Goal: Task Accomplishment & Management: Manage account settings

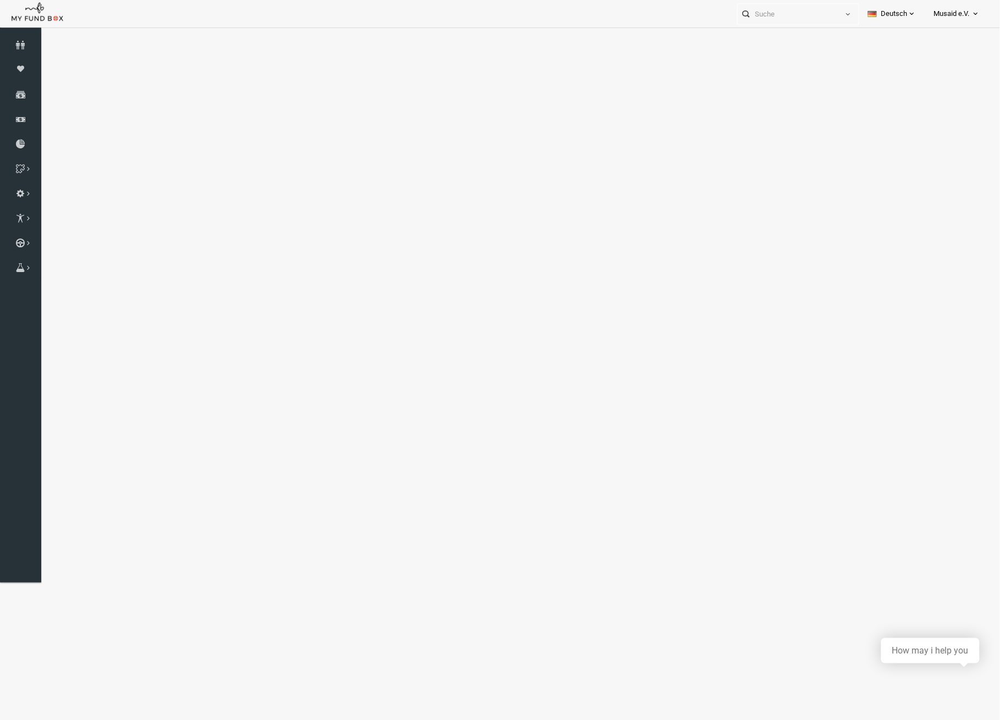
select select "100"
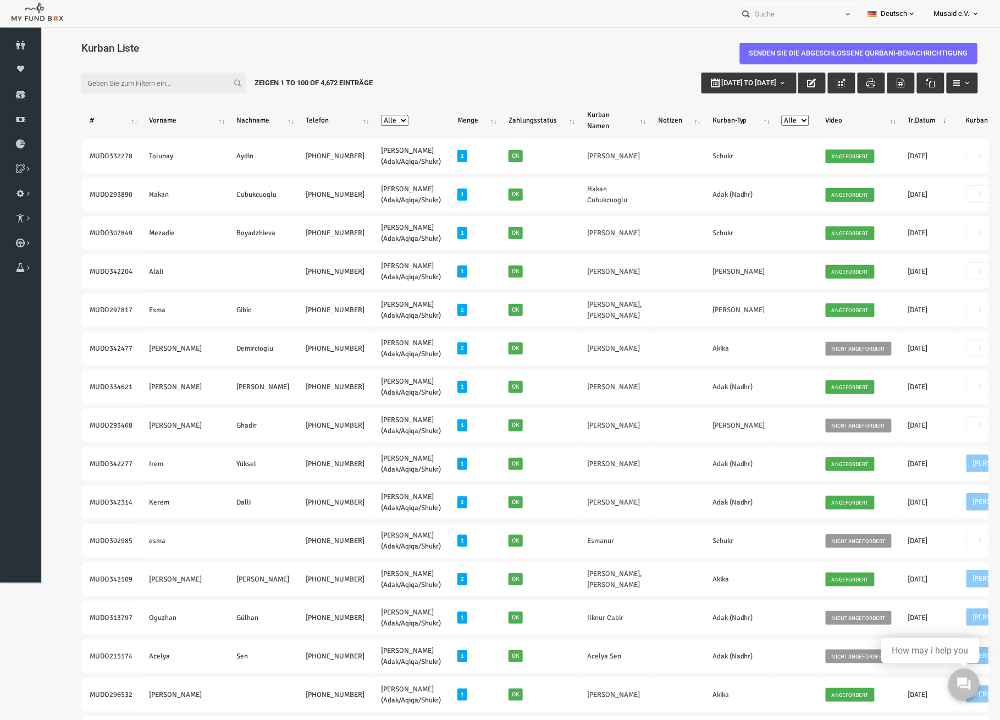
scroll to position [0, 106]
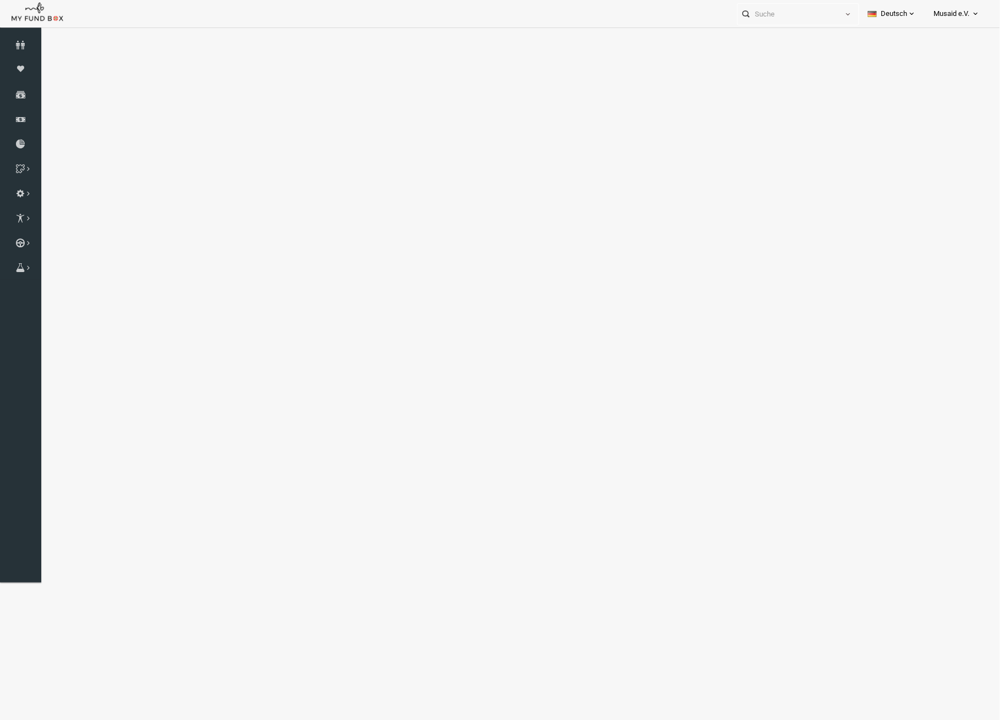
select select "100"
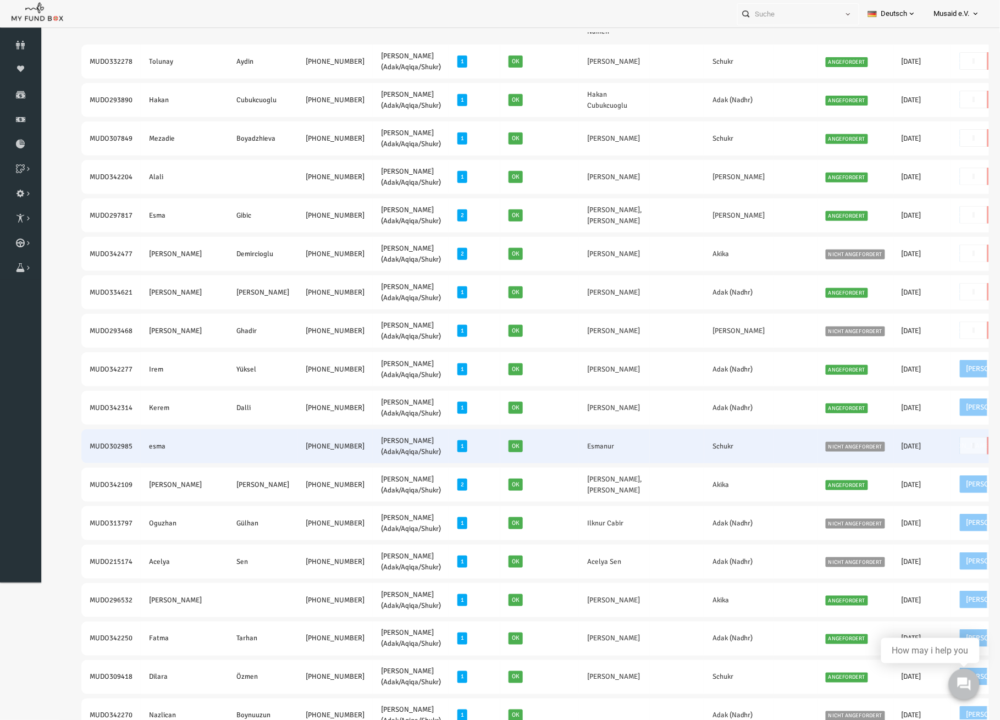
scroll to position [73, 0]
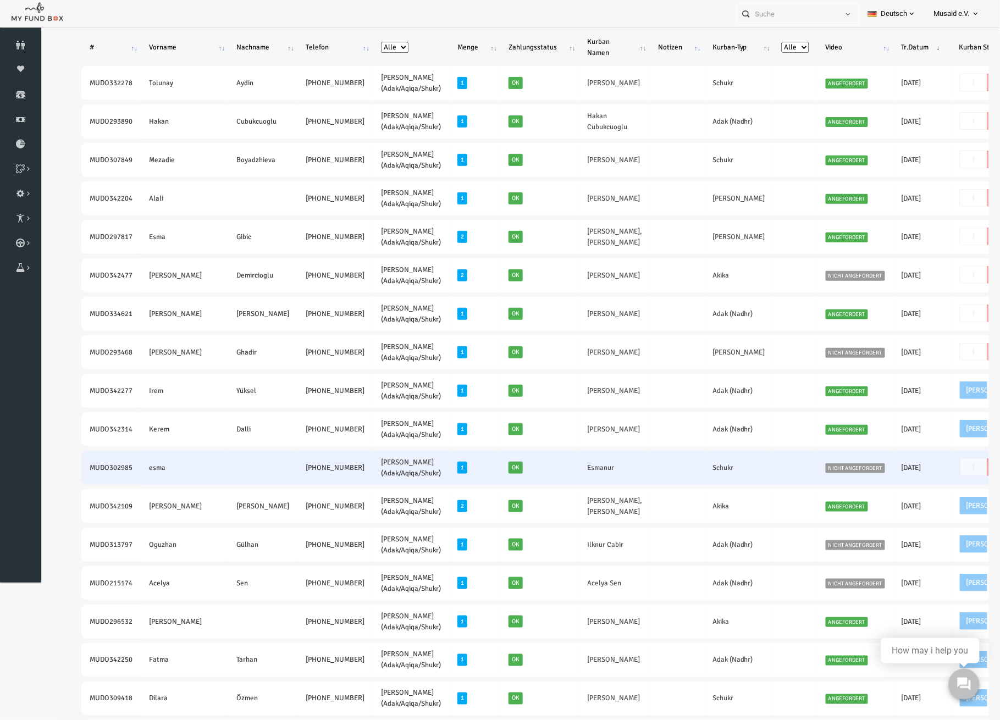
drag, startPoint x: 57, startPoint y: 457, endPoint x: 307, endPoint y: 470, distance: 250.0
copy tr "MUDO302985 esma +49 15730124020"
drag, startPoint x: 582, startPoint y: 475, endPoint x: 509, endPoint y: 465, distance: 73.7
click at [509, 465] on tr "MUDO302985 esma +49 15730124020 Nafilah Kurban (Adak/Aqiqa/Shukr) 1 Ok Esmanur …" at bounding box center [585, 467] width 1046 height 34
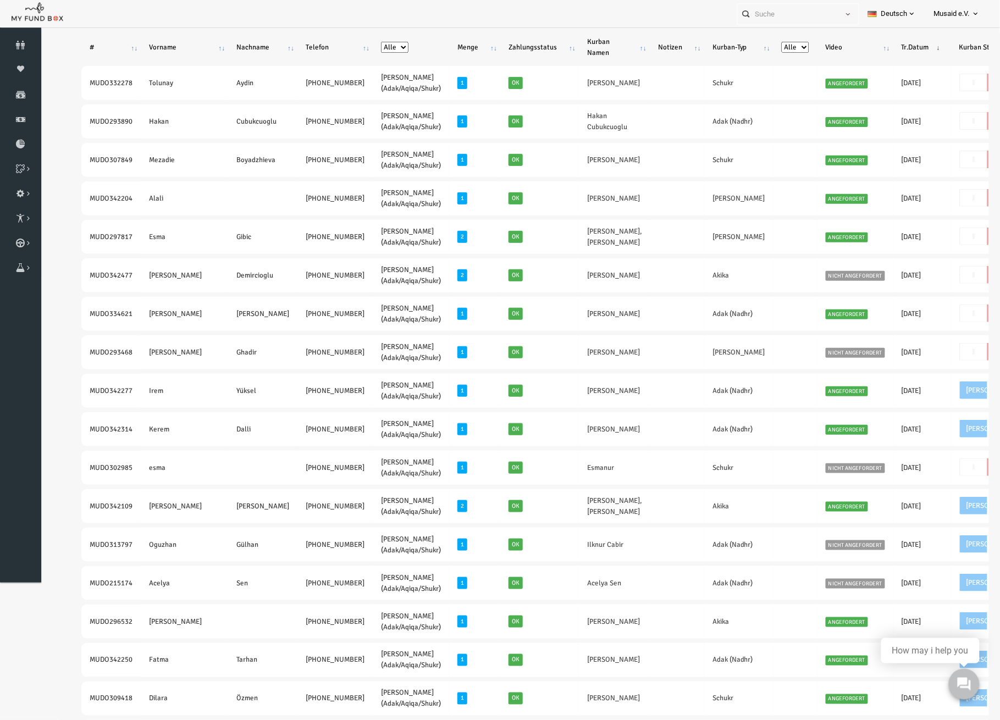
copy tr "Esmanur"
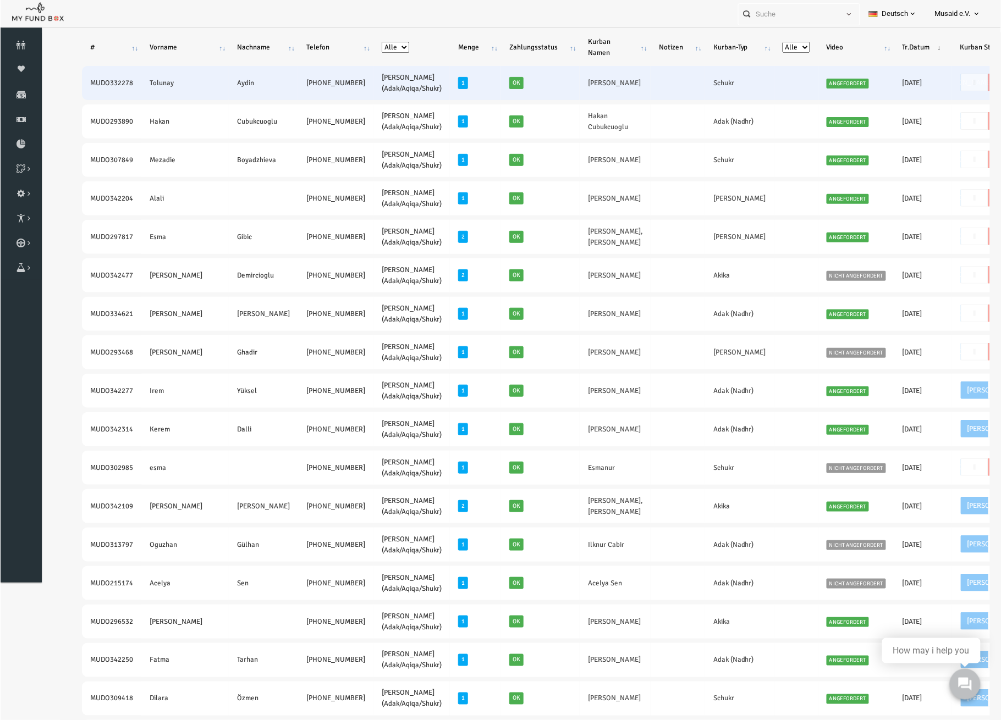
scroll to position [0, 0]
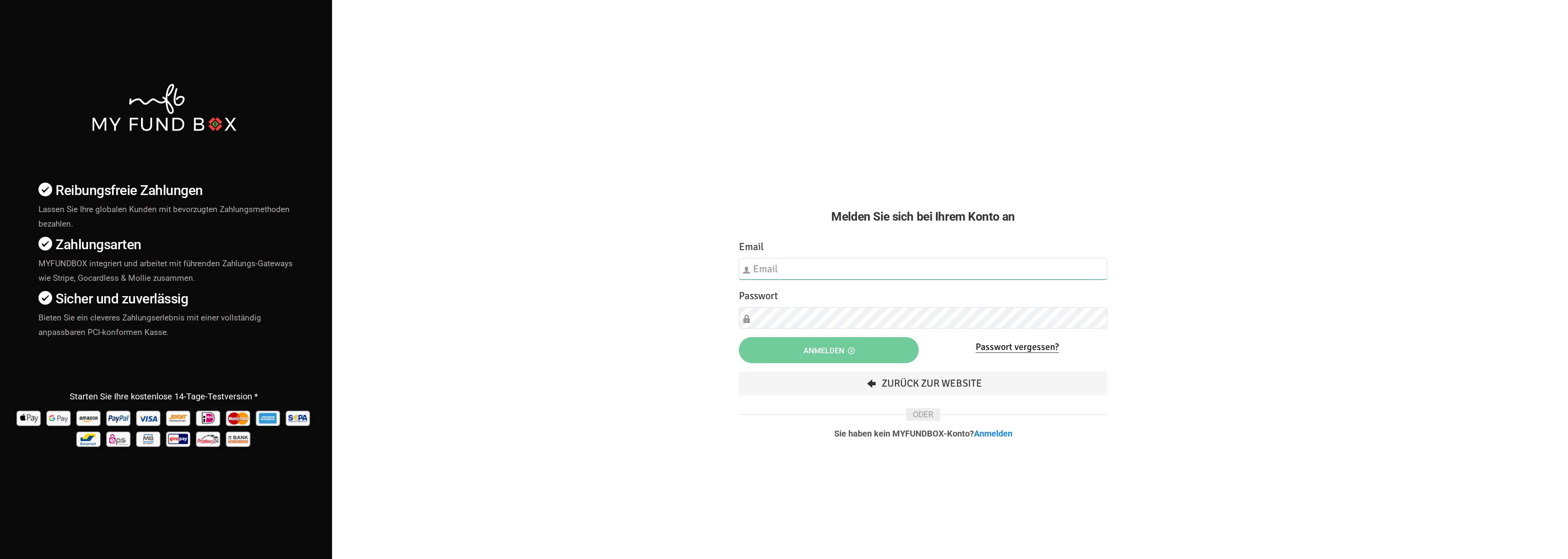
type input "fzgueven@musaid.de"
click at [890, 338] on button "Anmelden" at bounding box center [829, 350] width 180 height 26
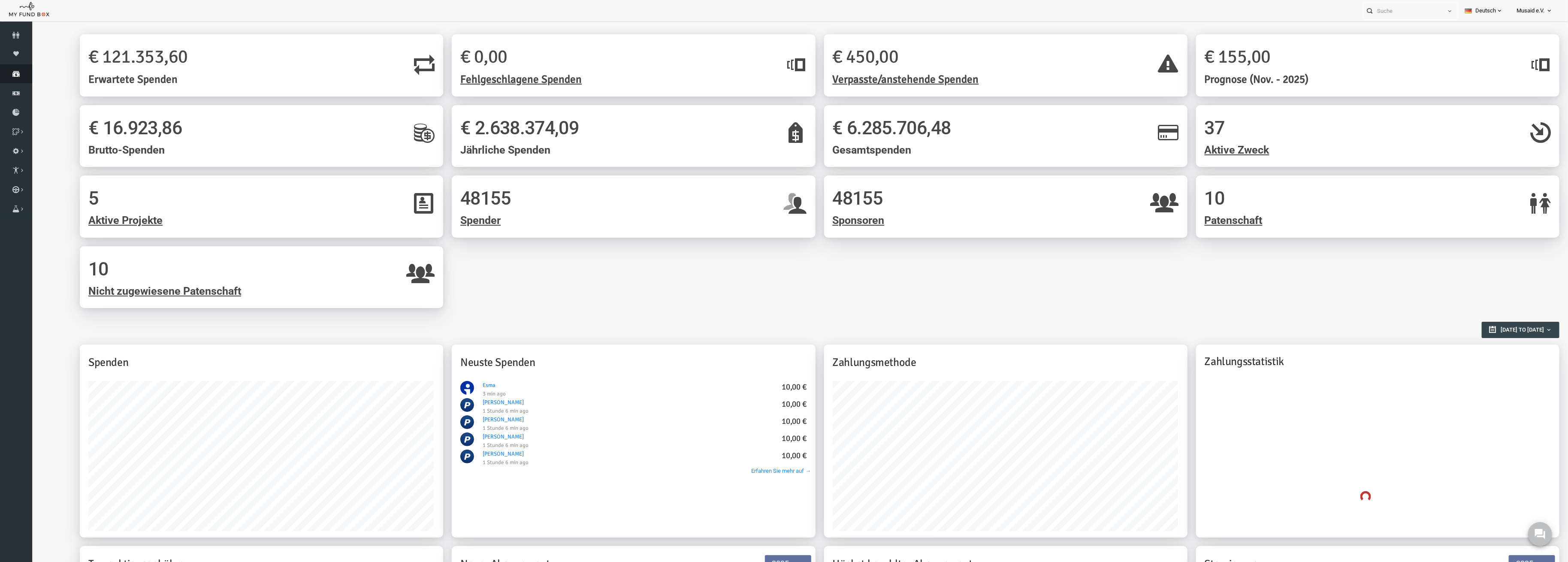
click at [17, 74] on icon at bounding box center [16, 73] width 32 height 7
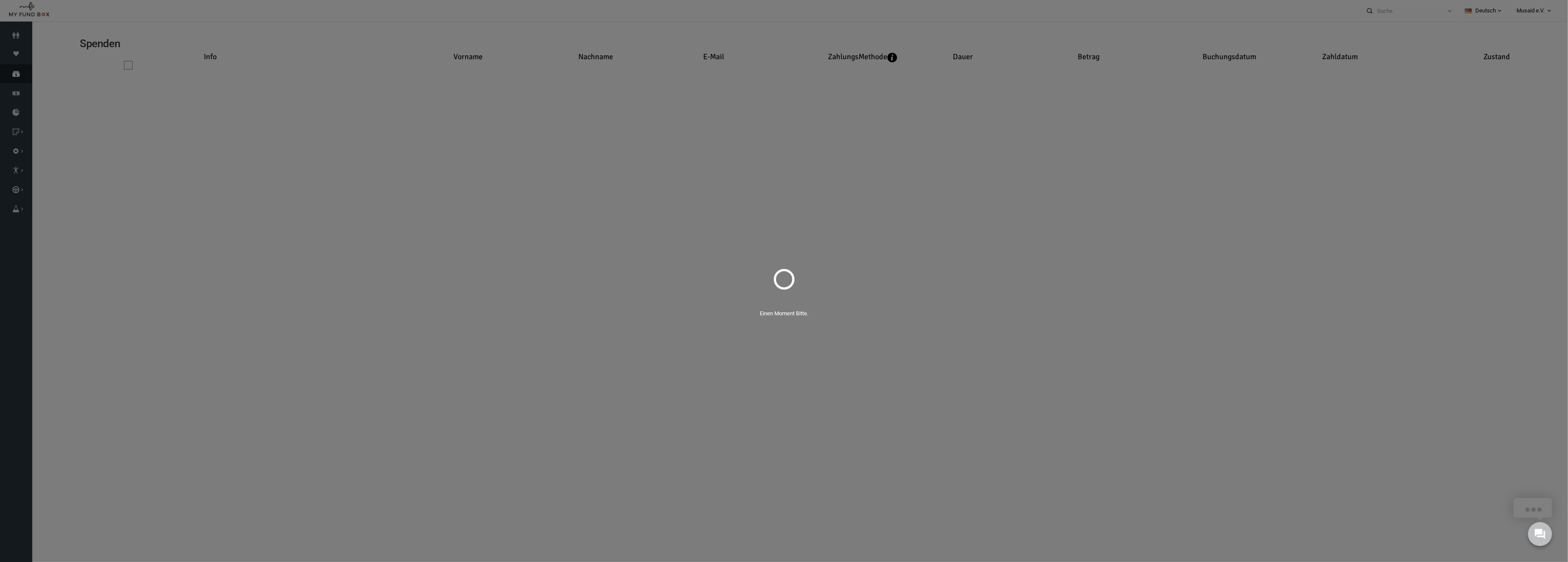
select select "100"
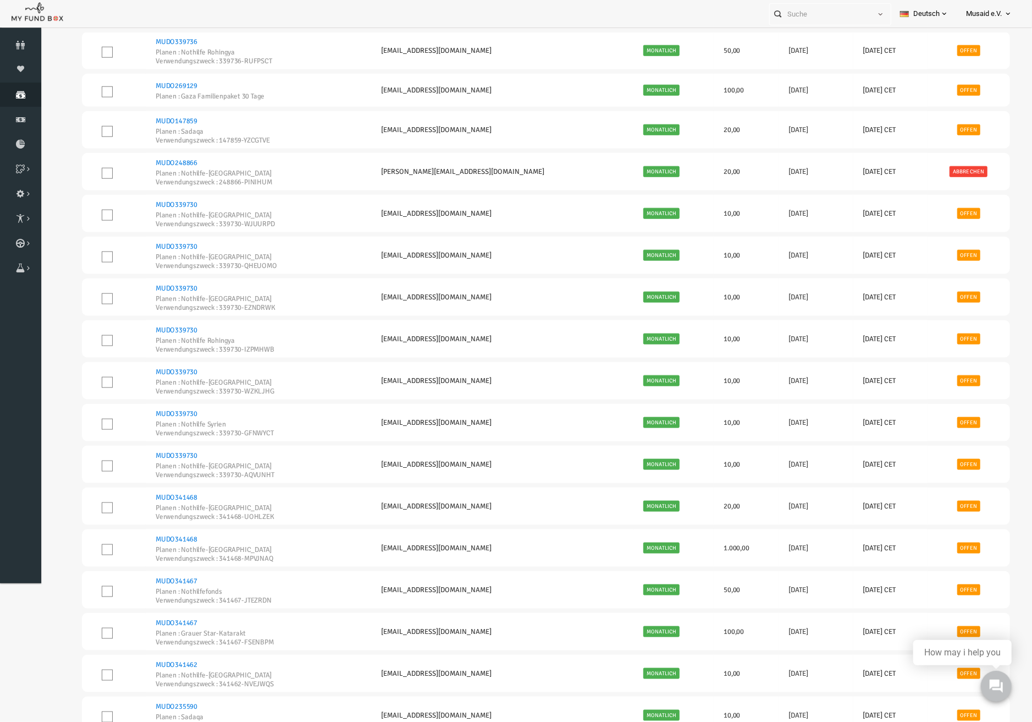
scroll to position [953, 0]
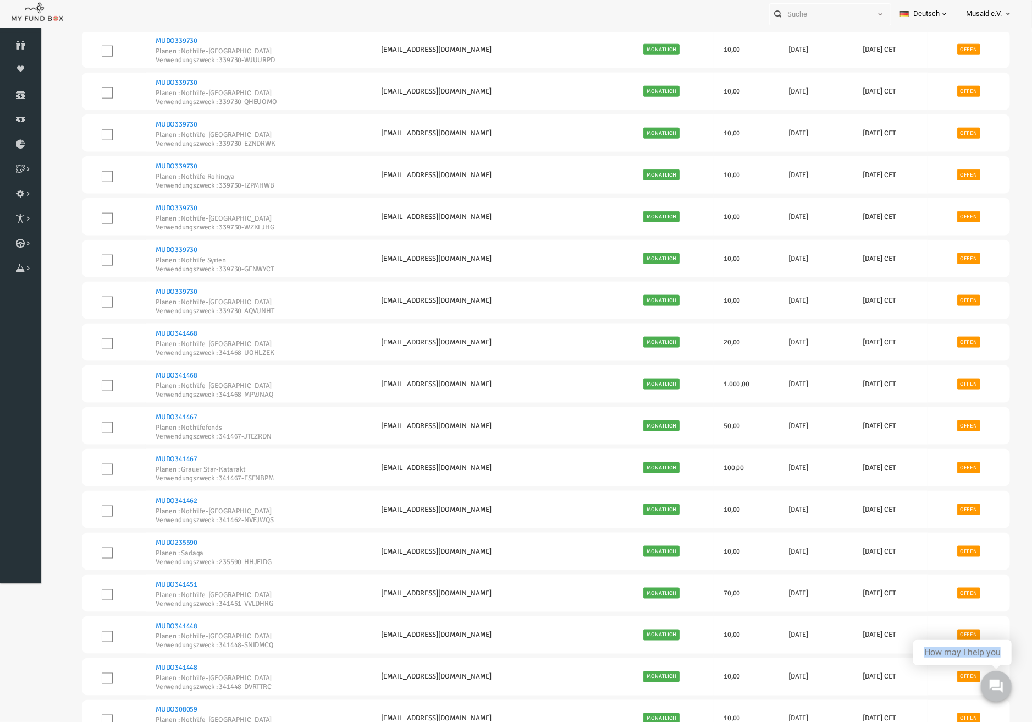
drag, startPoint x: 1046, startPoint y: 684, endPoint x: 226, endPoint y: 350, distance: 885.4
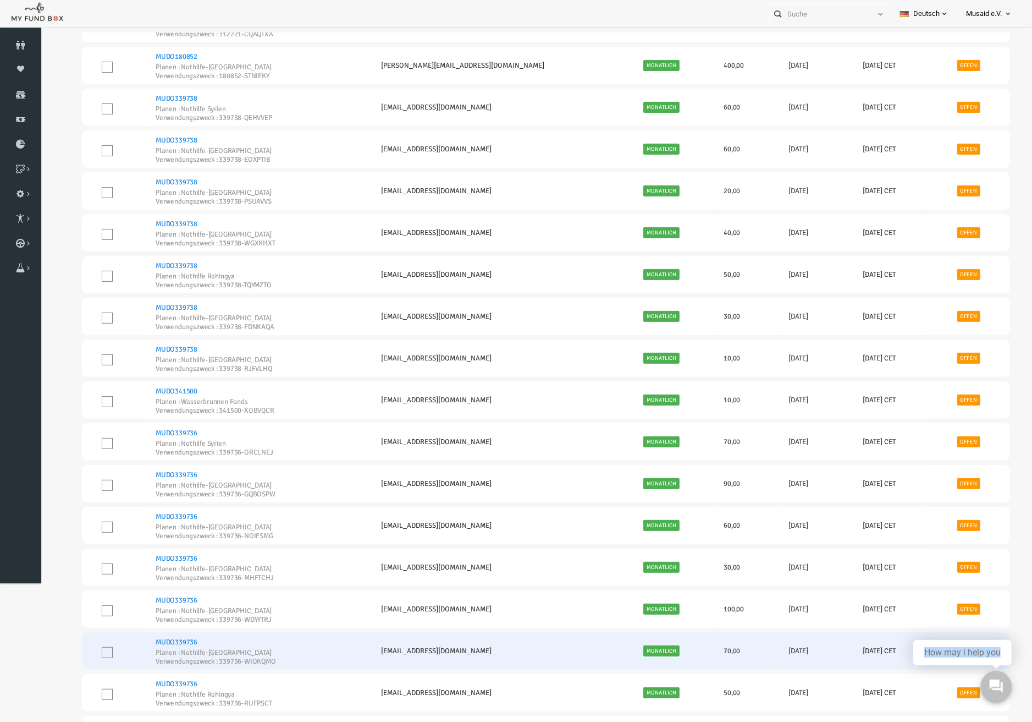
scroll to position [0, 0]
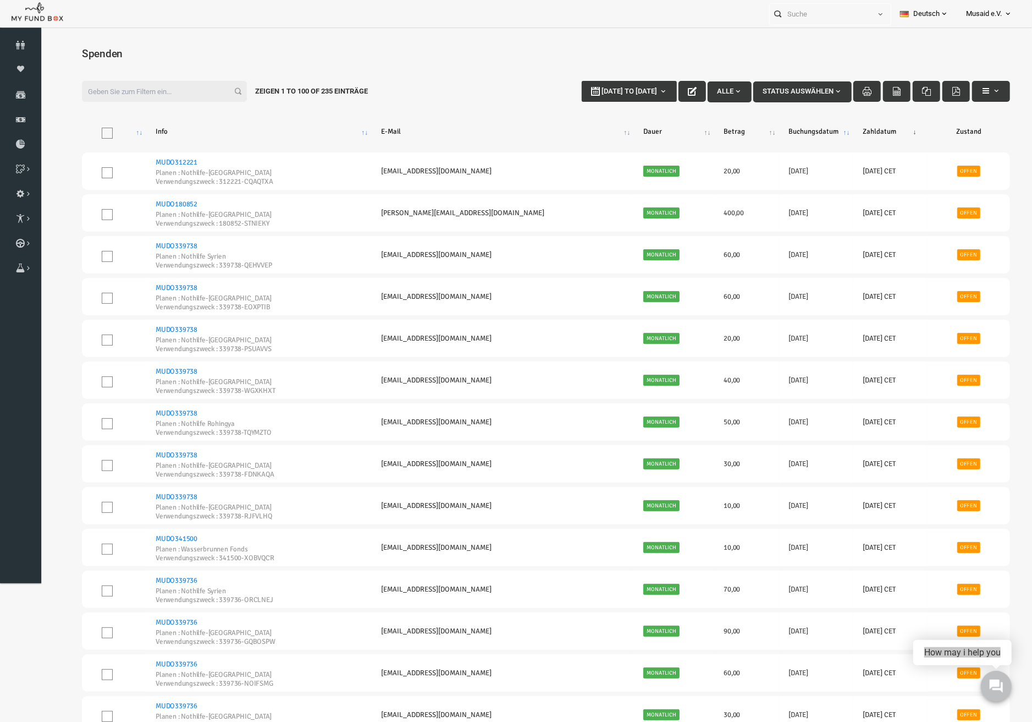
click at [471, 53] on h4 "Spenden" at bounding box center [526, 53] width 950 height 16
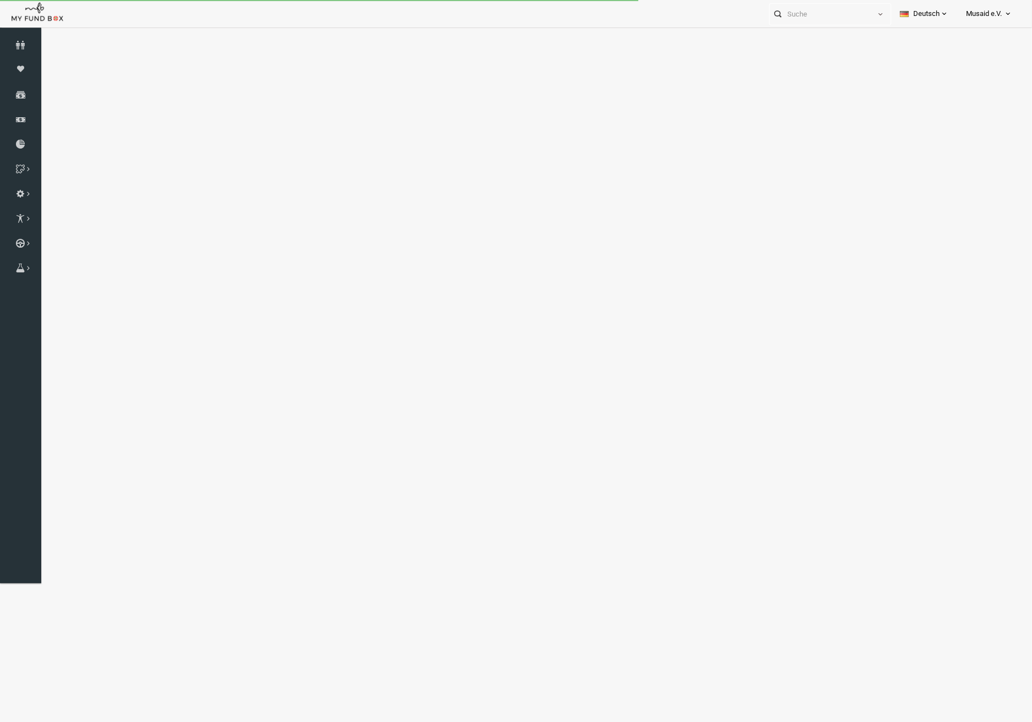
select select "100"
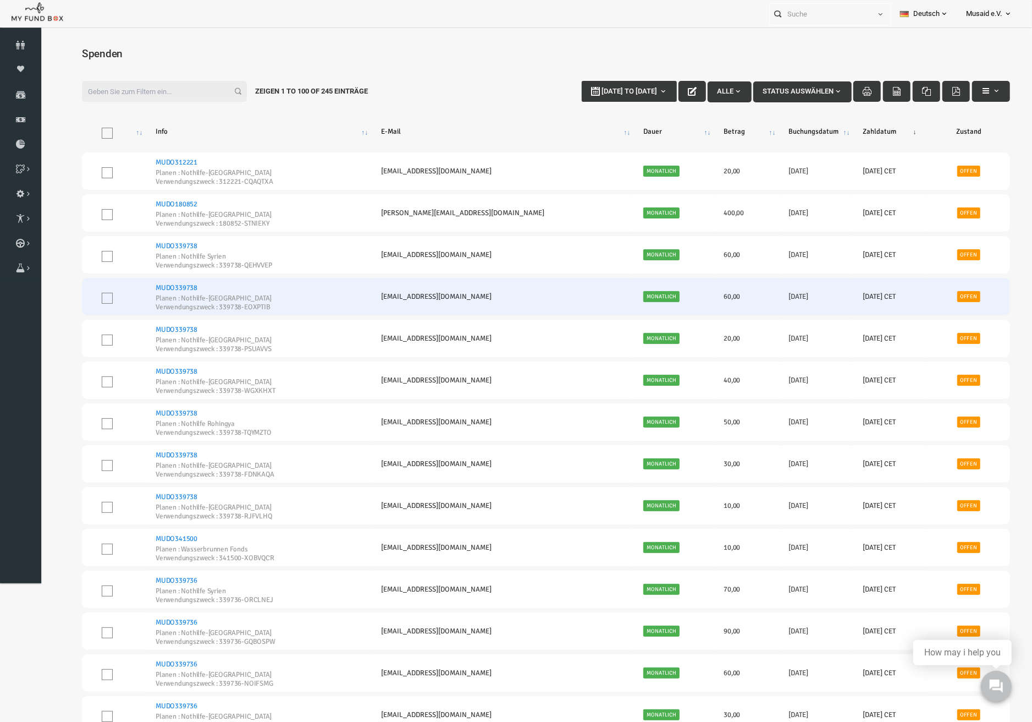
drag, startPoint x: 129, startPoint y: 144, endPoint x: 560, endPoint y: 291, distance: 455.7
